Goal: Navigation & Orientation: Find specific page/section

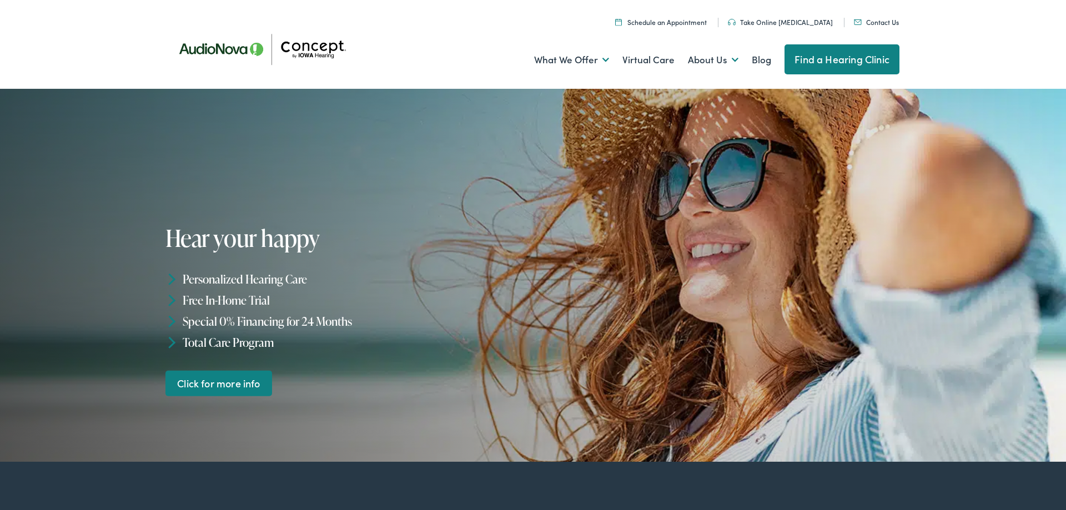
click at [325, 55] on img at bounding box center [267, 49] width 200 height 71
click at [828, 58] on link "Find a Hearing Clinic" at bounding box center [842, 59] width 115 height 30
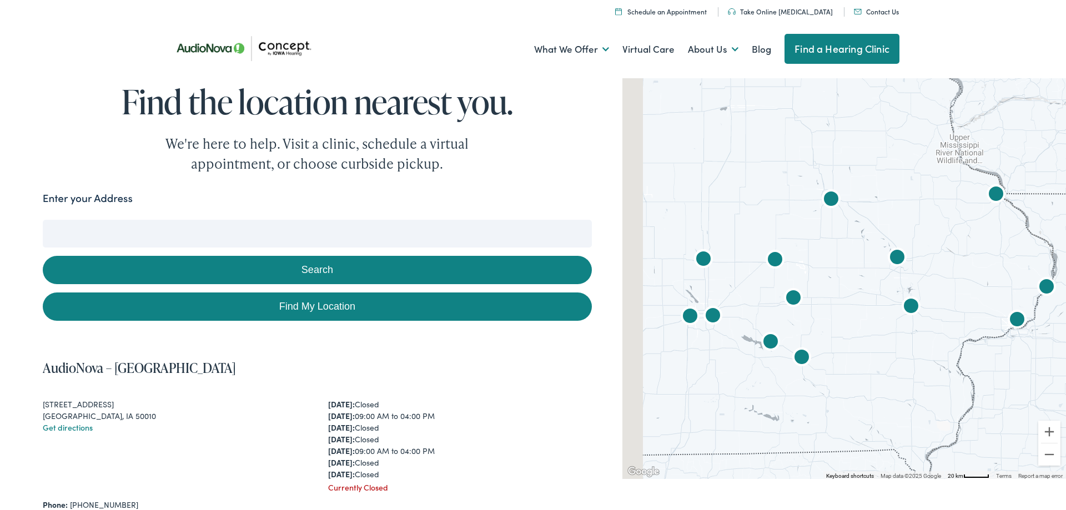
drag, startPoint x: 783, startPoint y: 310, endPoint x: 872, endPoint y: 306, distance: 89.0
click at [872, 306] on div at bounding box center [845, 277] width 444 height 404
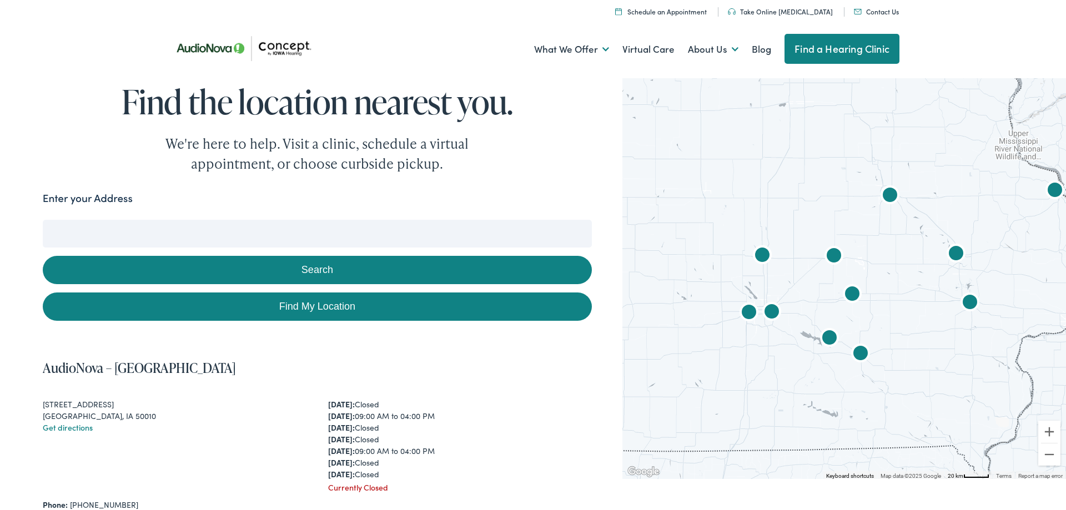
drag, startPoint x: 308, startPoint y: 231, endPoint x: 301, endPoint y: 241, distance: 12.8
click at [307, 234] on input "Enter your Address" at bounding box center [317, 234] width 549 height 28
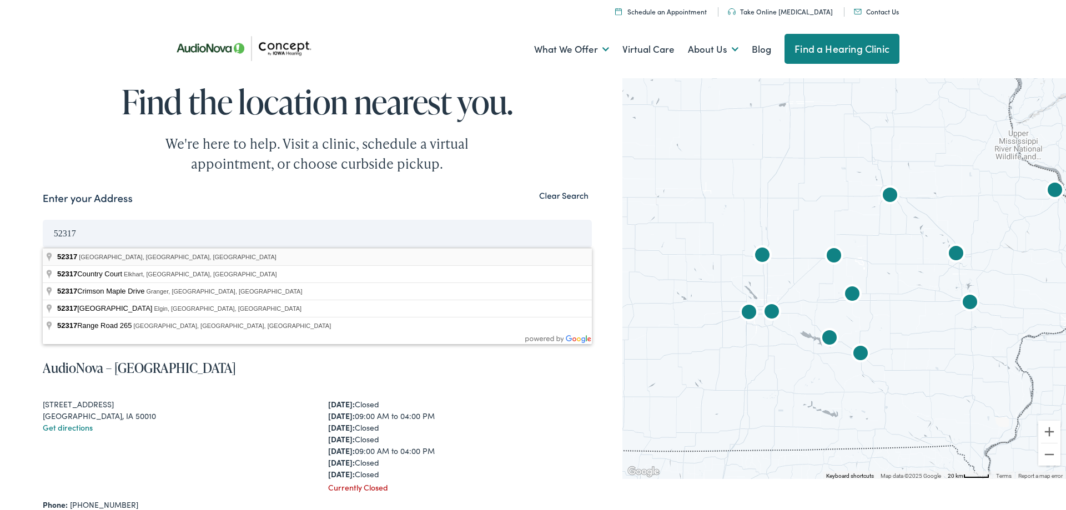
type input "North Liberty, IA 52317, USA"
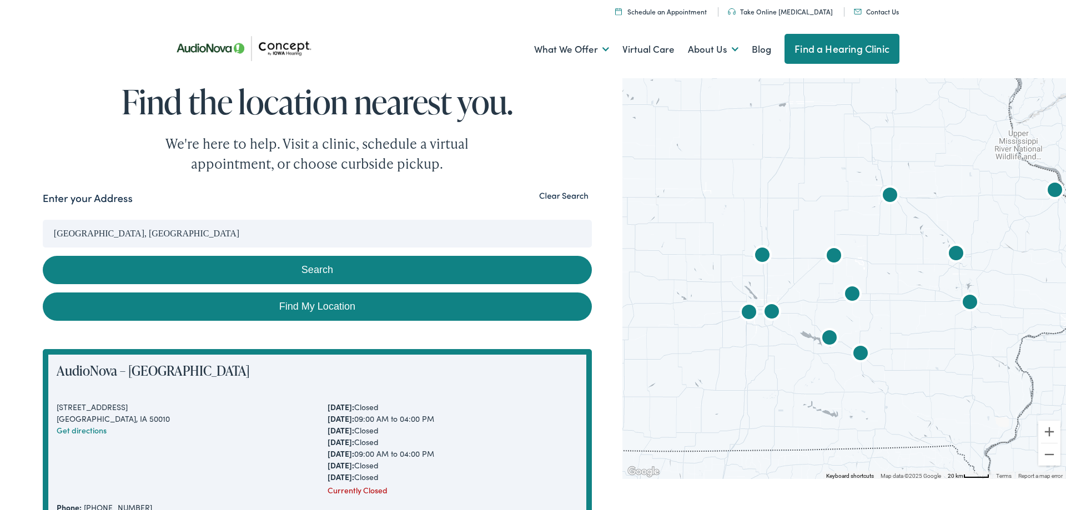
click at [305, 266] on button "Search" at bounding box center [317, 270] width 549 height 28
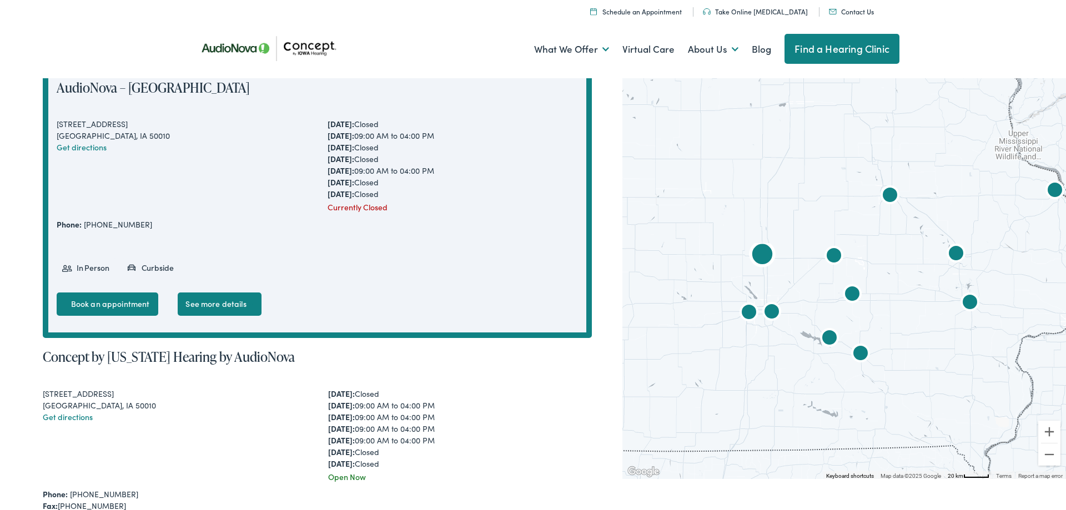
scroll to position [340, 0]
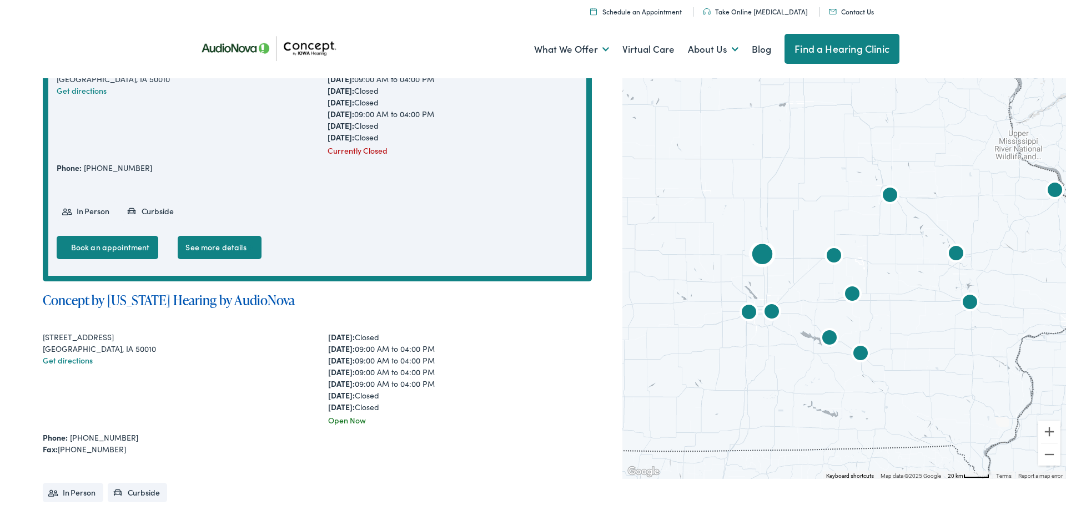
click at [198, 297] on link "Concept by Iowa Hearing by AudioNova" at bounding box center [169, 300] width 252 height 18
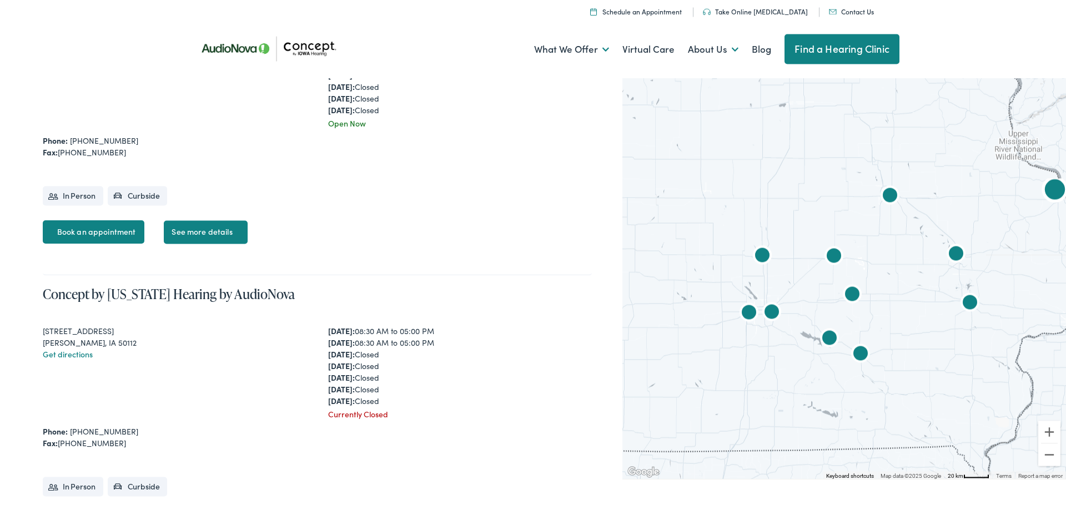
scroll to position [2040, 0]
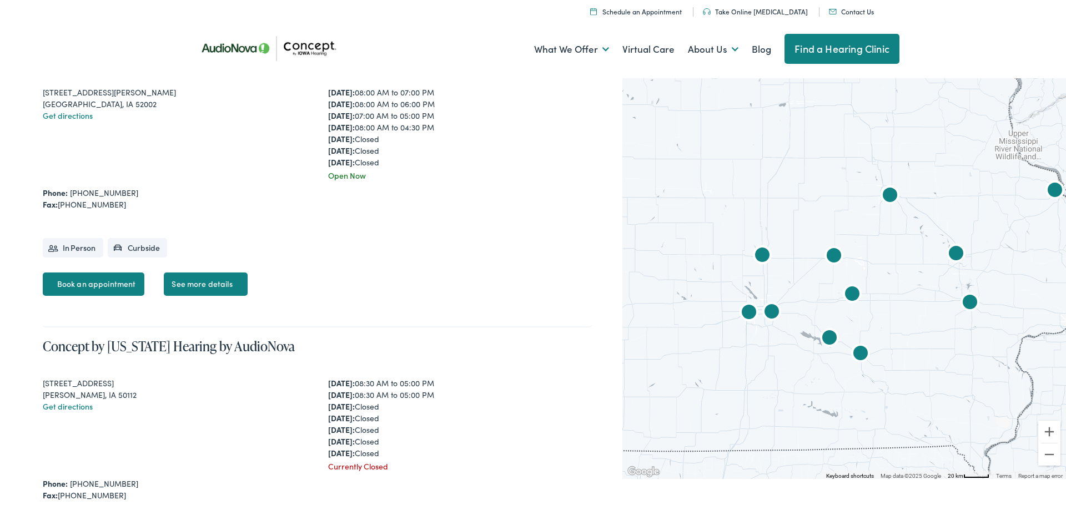
click at [782, 277] on div at bounding box center [845, 277] width 444 height 404
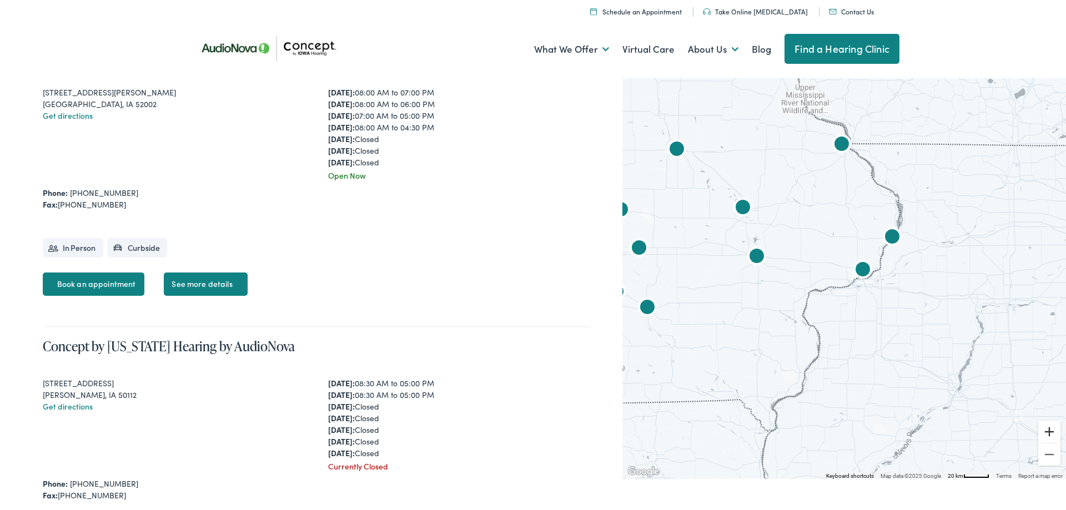
scroll to position [2453, 0]
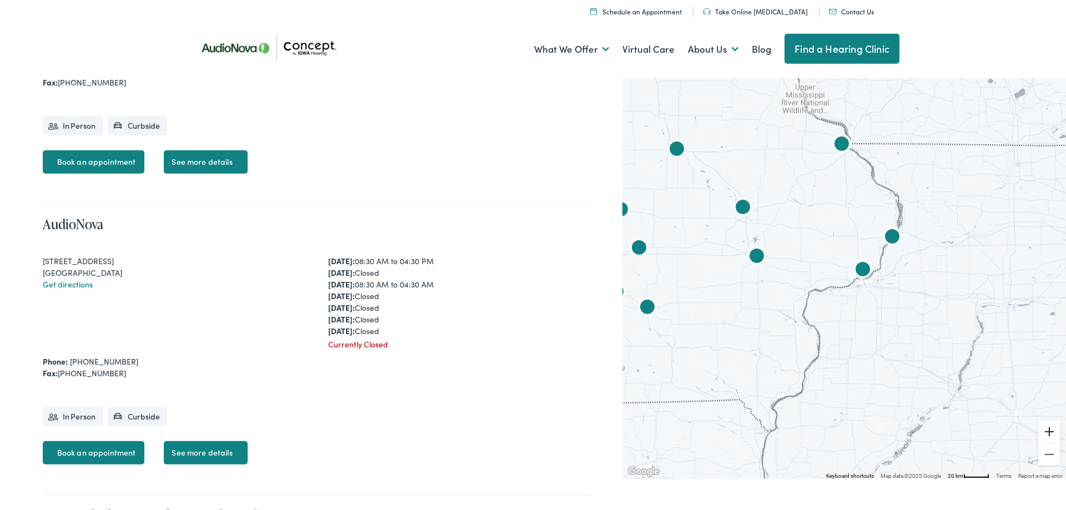
click at [1048, 422] on button "Zoom in" at bounding box center [1050, 432] width 22 height 22
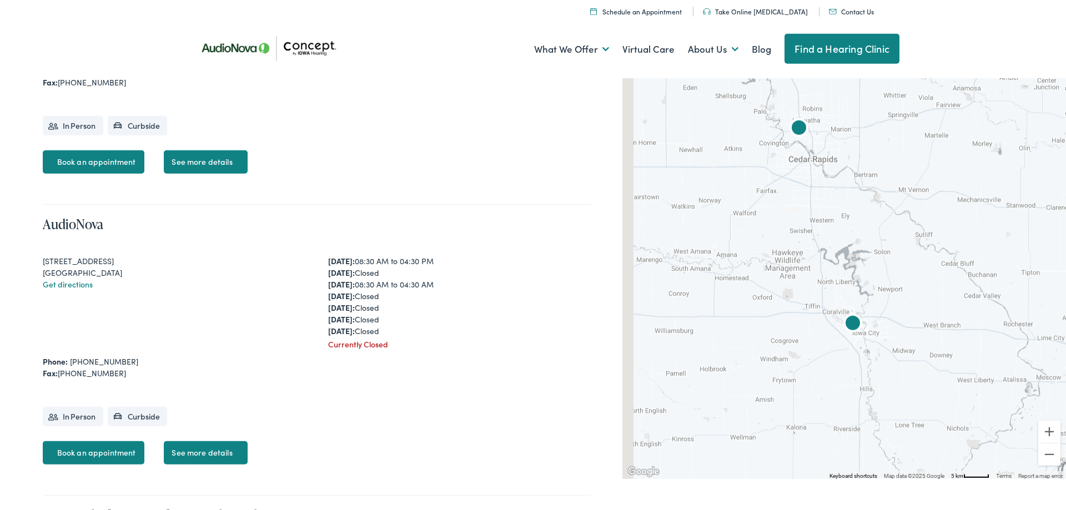
drag, startPoint x: 702, startPoint y: 254, endPoint x: 1065, endPoint y: 381, distance: 384.7
click at [1065, 381] on div at bounding box center [845, 277] width 444 height 404
click at [855, 322] on img "AudioNova" at bounding box center [854, 325] width 27 height 27
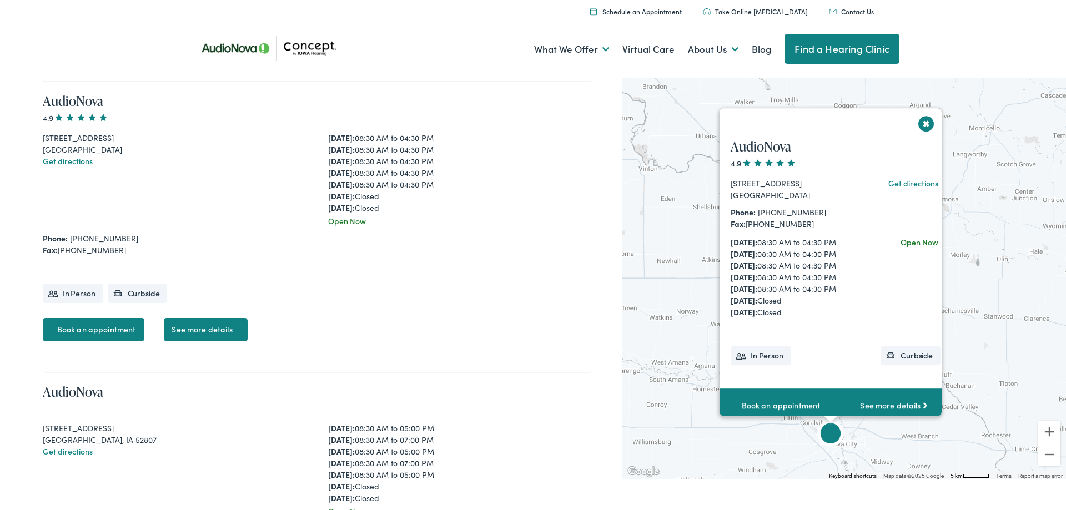
scroll to position [1393, 0]
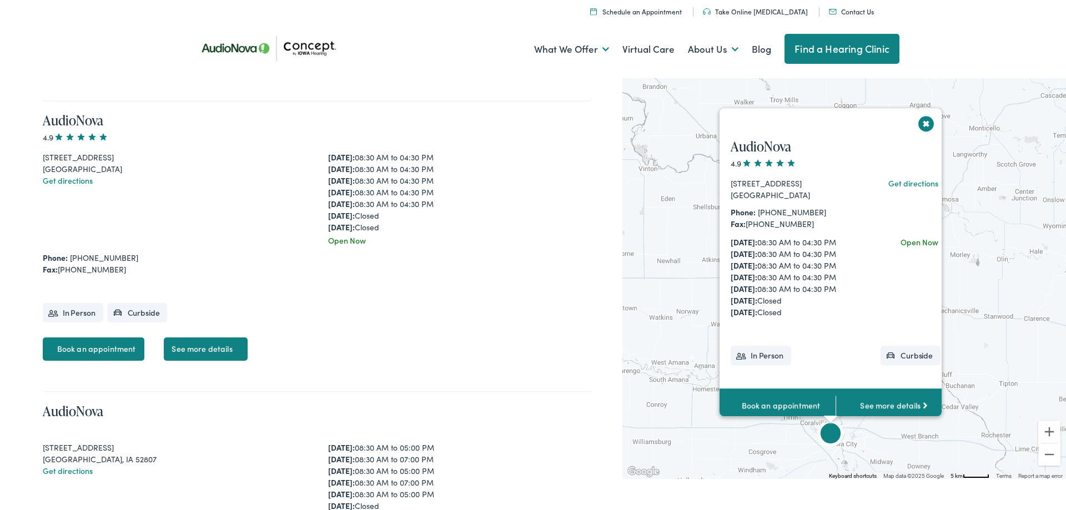
click at [772, 354] on li "In Person" at bounding box center [761, 355] width 61 height 19
click at [878, 400] on link "See more details" at bounding box center [894, 406] width 116 height 34
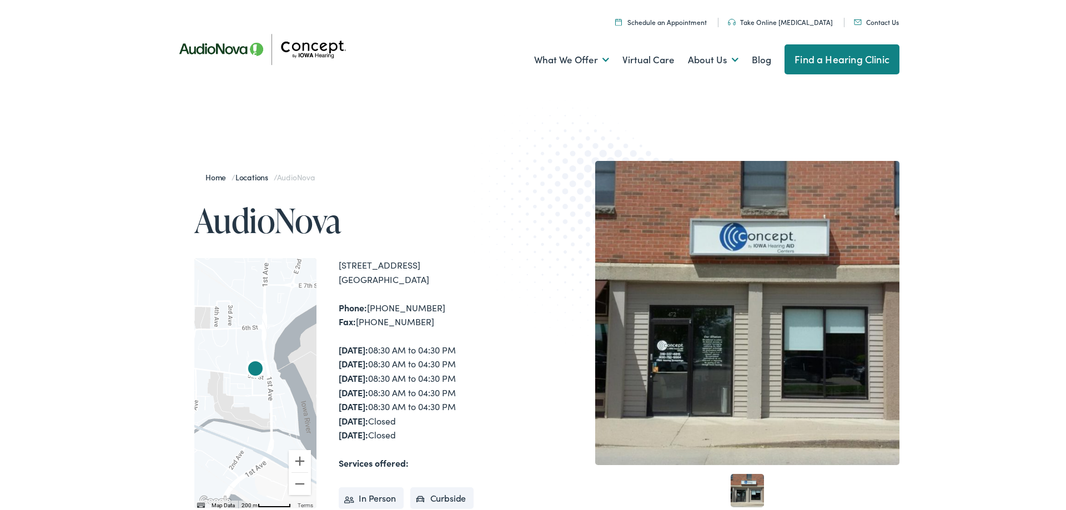
drag, startPoint x: 339, startPoint y: 266, endPoint x: 422, endPoint y: 284, distance: 84.9
click at [422, 284] on div "[STREET_ADDRESS]" at bounding box center [436, 272] width 194 height 28
click at [76, 234] on div "Home / Locations / AudioNova AudioNova ← Move left → Move right ↑ Move up ↓ Mov…" at bounding box center [533, 388] width 1066 height 565
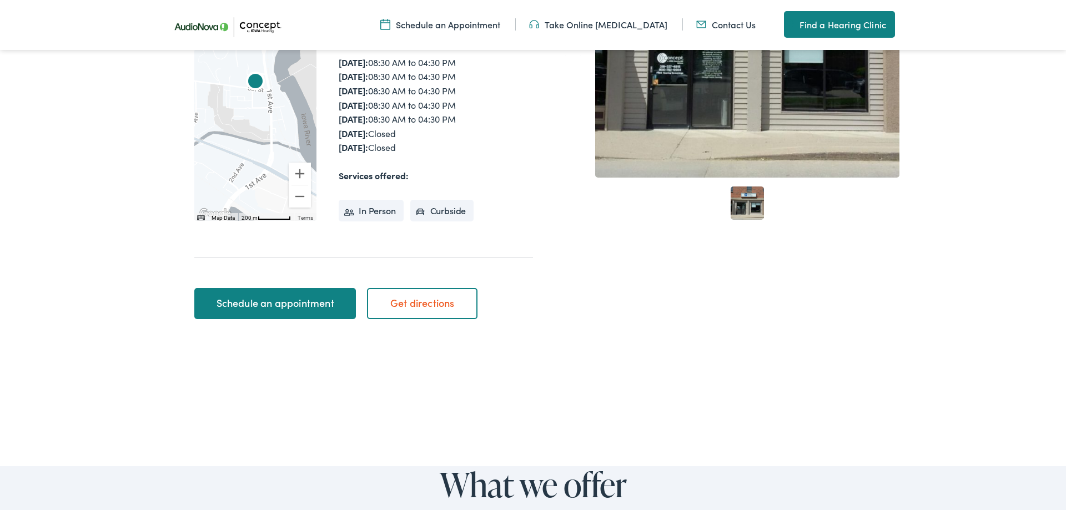
scroll to position [170, 0]
